Goal: Information Seeking & Learning: Understand process/instructions

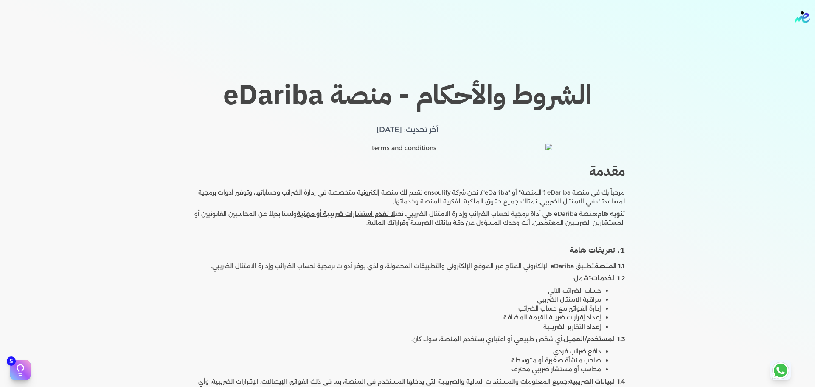
scroll to position [43, 0]
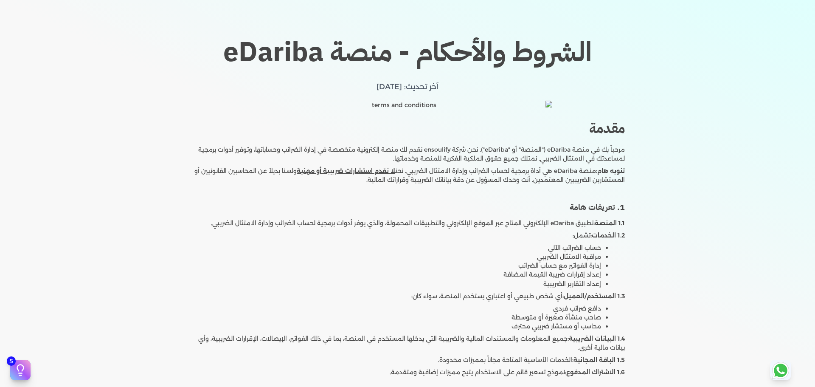
click at [527, 151] on li "مرحباً بك في منصة eDariba ("المنصة" أو "eDariba"). نحن شركة ensoulify نقدم لك م…" at bounding box center [407, 154] width 435 height 18
copy li "المنصة"
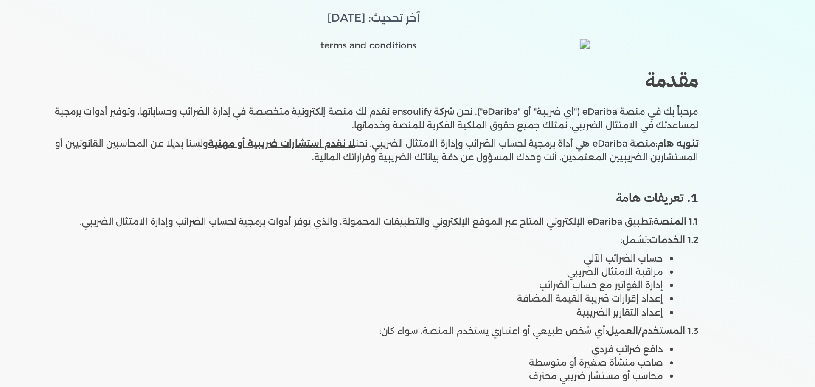
scroll to position [65, 0]
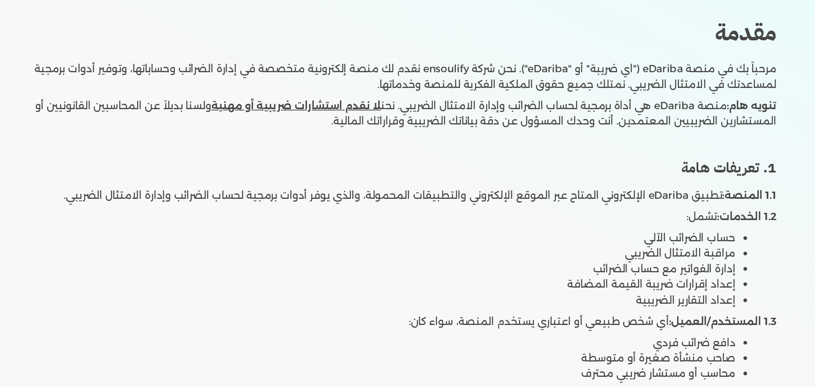
drag, startPoint x: 550, startPoint y: 210, endPoint x: 444, endPoint y: 215, distance: 105.8
click at [444, 215] on li "1.2 الخدمات: تشمل: حساب الضرائب الآلي مراقبة الامتثال الضريبي إدارة الفواتير مع…" at bounding box center [407, 237] width 435 height 57
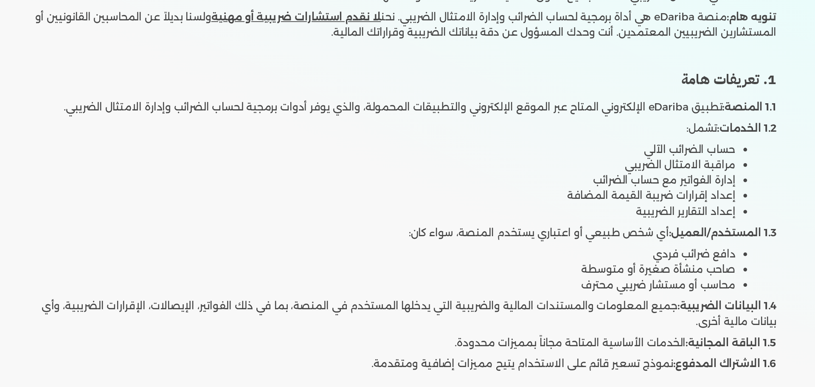
scroll to position [116, 0]
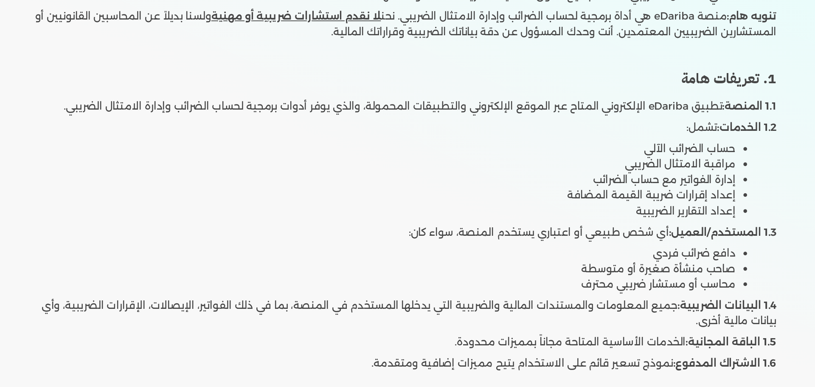
click at [368, 219] on li "1.3 المستخدم/العميل: أي شخص طبيعي أو اعتباري يستخدم المنصة، سواء كان: دافع ضرائ…" at bounding box center [407, 237] width 435 height 39
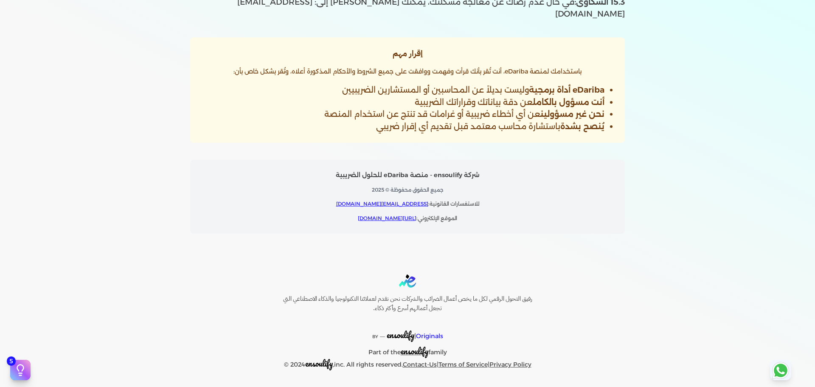
scroll to position [3629, 0]
